Goal: Task Accomplishment & Management: Complete application form

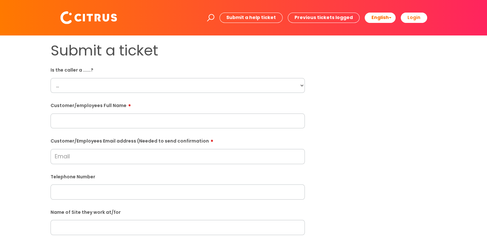
click at [184, 80] on select "... Citrus Customer Citrus Employee Contractor Supplier" at bounding box center [178, 85] width 254 height 15
select select "Citrus Employee"
click at [51, 78] on select "... Citrus Customer Citrus Employee Contractor Supplier" at bounding box center [178, 85] width 254 height 15
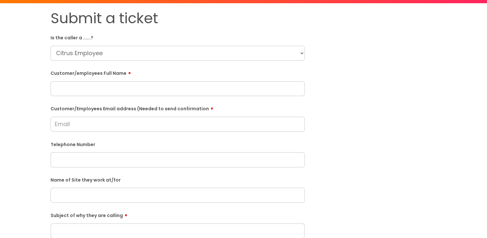
drag, startPoint x: 125, startPoint y: 94, endPoint x: 129, endPoint y: 92, distance: 3.8
click at [125, 94] on input "text" at bounding box center [178, 88] width 254 height 15
paste input "Victoria Jenner"
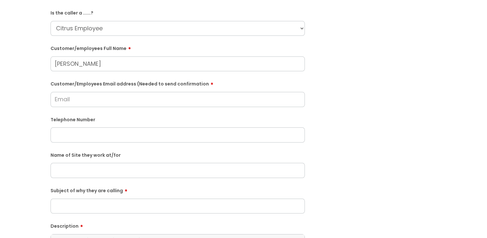
scroll to position [64, 0]
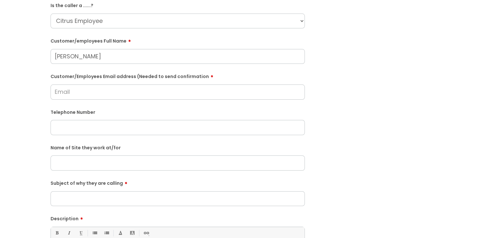
type input "Victoria Jenner"
click at [137, 86] on input "Customer/Employees Email address (Needed to send confirmation" at bounding box center [178, 91] width 254 height 15
click at [335, 72] on div "Submit a ticket Is the caller a ......? ... Citrus Customer Citrus Employee Con…" at bounding box center [244, 162] width 396 height 371
click at [214, 92] on input "Customer/Employees Email address (Needed to send confirmation" at bounding box center [178, 91] width 254 height 15
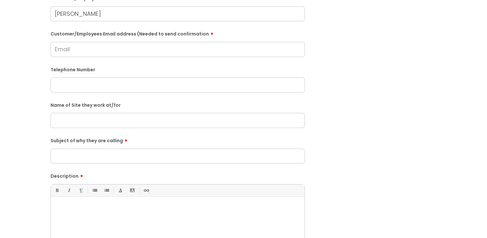
scroll to position [97, 0]
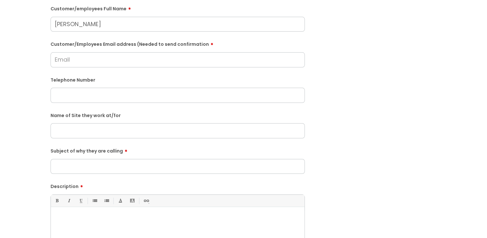
click at [107, 97] on input "text" at bounding box center [178, 95] width 254 height 15
paste input "07464373382"
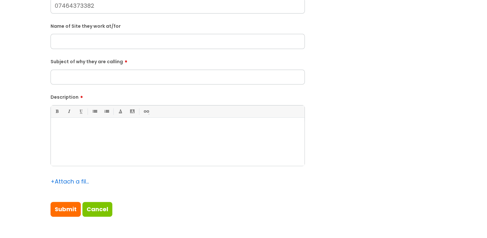
scroll to position [193, 0]
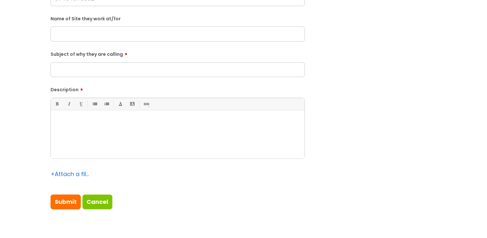
type input "07464373382"
click at [122, 155] on div at bounding box center [178, 136] width 254 height 44
drag, startPoint x: 114, startPoint y: 124, endPoint x: 64, endPoint y: 123, distance: 49.6
click at [64, 123] on p "she vjenne@icloud.com" at bounding box center [178, 122] width 244 height 6
copy p "vjenne@icloud.com"
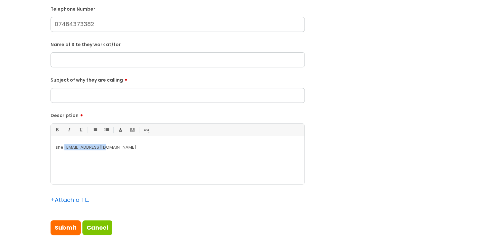
scroll to position [129, 0]
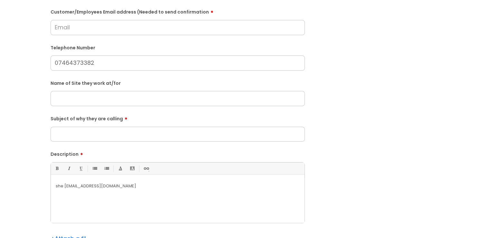
click at [102, 30] on input "Customer/Employees Email address (Needed to send confirmation" at bounding box center [178, 27] width 254 height 15
paste input "vjenne@icloud.com"
type input "vjenne@icloud.com"
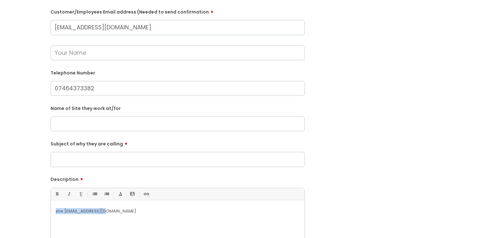
drag, startPoint x: 178, startPoint y: 219, endPoint x: -1, endPoint y: 221, distance: 179.4
click at [113, 163] on input "Subject of why they are calling" at bounding box center [178, 159] width 254 height 15
drag, startPoint x: 113, startPoint y: 163, endPoint x: 84, endPoint y: 158, distance: 30.0
click at [84, 158] on input "Subject of why they are calling" at bounding box center [178, 159] width 254 height 15
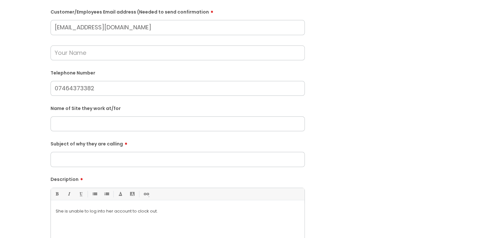
click at [84, 158] on input "Subject of why they are calling" at bounding box center [178, 159] width 254 height 15
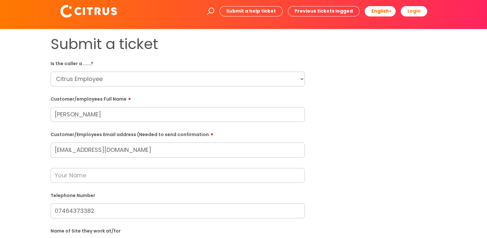
scroll to position [0, 0]
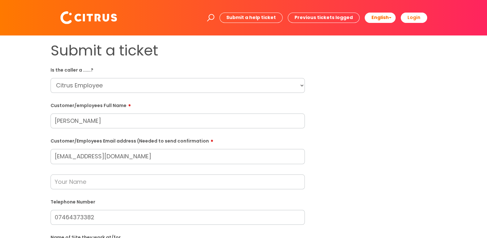
type input "Clocking out"
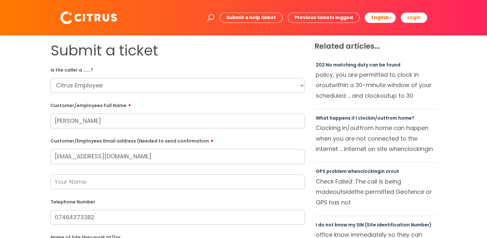
drag, startPoint x: 130, startPoint y: 125, endPoint x: 33, endPoint y: 120, distance: 97.1
click at [33, 120] on div "Submit a ticket Is the caller a ......? ... Citrus Customer Citrus Employee Con…" at bounding box center [243, 240] width 474 height 396
click at [109, 185] on input "text" at bounding box center [178, 181] width 254 height 15
paste input "Victoria Jenner"
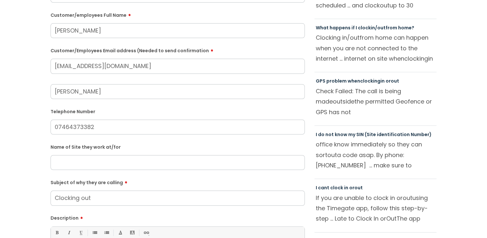
scroll to position [129, 0]
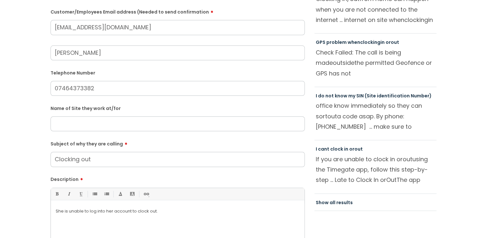
type input "Victoria Jenner"
click at [122, 123] on input "text" at bounding box center [178, 123] width 254 height 15
click at [116, 128] on input "text" at bounding box center [178, 123] width 254 height 15
click at [196, 116] on div "Name of Site they work at/for" at bounding box center [178, 117] width 254 height 28
click at [67, 88] on input "07464373382" at bounding box center [178, 88] width 254 height 15
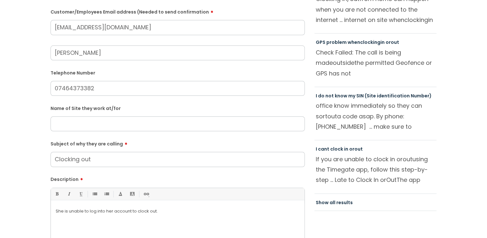
click at [73, 88] on input "07464373382" at bounding box center [178, 88] width 254 height 15
type input "07464 373382"
click at [62, 117] on div "Name of Site they work at/for" at bounding box center [178, 117] width 254 height 28
click at [65, 125] on input "text" at bounding box center [178, 123] width 254 height 15
type input "Gattica"
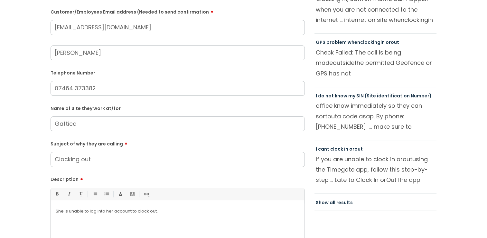
click at [228, 213] on p "She is unable to log into her account to clock out." at bounding box center [178, 211] width 244 height 6
drag, startPoint x: 112, startPoint y: 162, endPoint x: 81, endPoint y: 162, distance: 30.6
click at [81, 162] on input "Clocking i" at bounding box center [178, 159] width 254 height 15
type input "Clocking ni"
click at [195, 212] on p "She is unable to log into her account to clock out. Half 5 till half 7" at bounding box center [178, 211] width 244 height 6
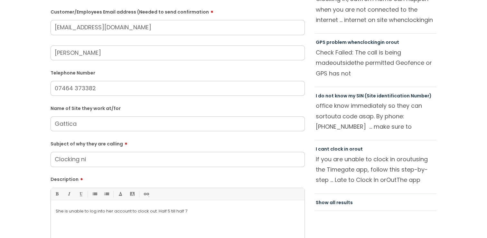
drag, startPoint x: 195, startPoint y: 212, endPoint x: 214, endPoint y: 192, distance: 27.3
drag, startPoint x: 214, startPoint y: 192, endPoint x: 441, endPoint y: 155, distance: 230.4
click at [441, 155] on div "Related articles... 202 No matching duty can be found policy, you are permitted…" at bounding box center [376, 64] width 132 height 303
drag, startPoint x: 441, startPoint y: 155, endPoint x: 438, endPoint y: 162, distance: 7.8
click at [445, 162] on div "Submit a ticket Is the caller a ......? ... Citrus Customer Citrus Employee Con…" at bounding box center [243, 111] width 474 height 396
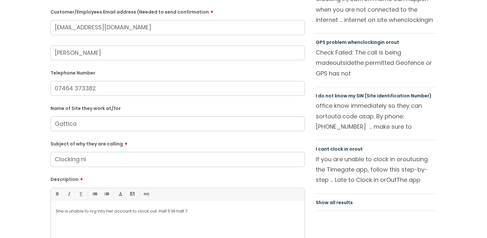
click at [158, 211] on p "She is unable to log into her account to clock out. Half 5 till half 7" at bounding box center [178, 211] width 244 height 6
click at [157, 210] on p "She is unable to log into her account to clock out." at bounding box center [178, 211] width 244 height 6
click at [66, 222] on p "she si working Half 5 till half 7" at bounding box center [178, 223] width 244 height 6
drag, startPoint x: 55, startPoint y: 222, endPoint x: 59, endPoint y: 221, distance: 3.5
click at [57, 222] on p "she is working Half 5 till half 7" at bounding box center [178, 223] width 244 height 6
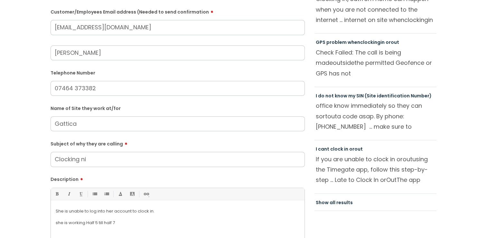
click at [59, 220] on p "she is working Half 5 till half 7" at bounding box center [178, 223] width 244 height 6
click at [57, 221] on p "she is working Half 5 till half 7" at bounding box center [178, 223] width 244 height 6
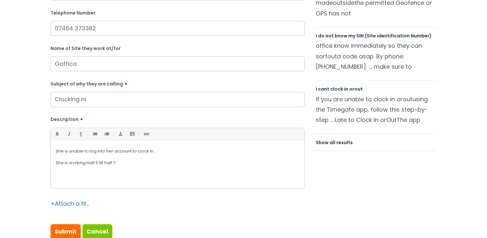
scroll to position [322, 0]
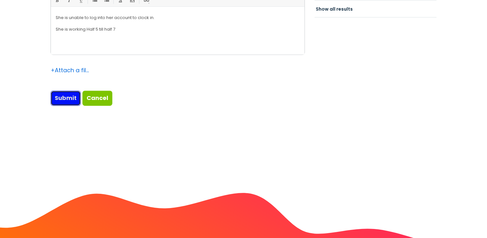
click at [68, 98] on input "Submit" at bounding box center [66, 98] width 30 height 15
type input "Please Wait..."
